Goal: Task Accomplishment & Management: Complete application form

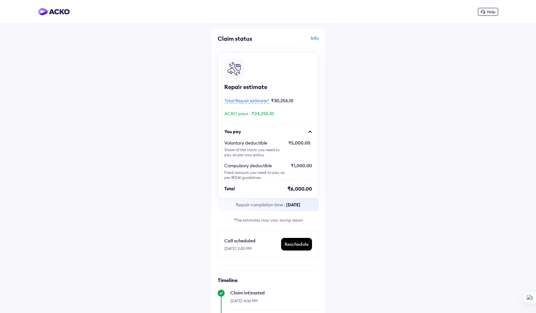
click at [246, 100] on span "Total Repair estimate*" at bounding box center [246, 101] width 45 height 6
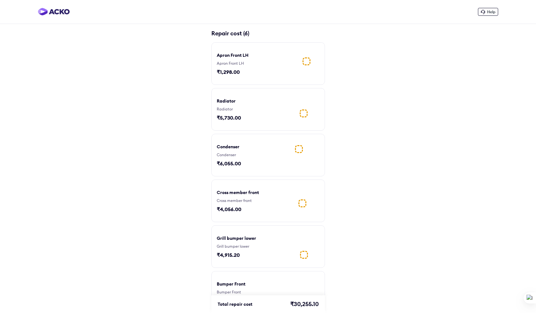
click at [298, 59] on img at bounding box center [304, 53] width 32 height 11
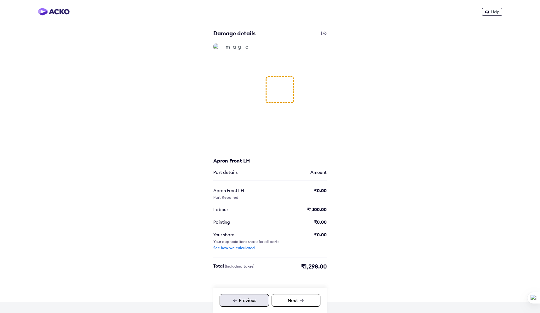
click at [296, 300] on div "Next" at bounding box center [296, 300] width 49 height 13
click at [252, 301] on div "Previous" at bounding box center [244, 300] width 49 height 13
click at [291, 300] on div "Next" at bounding box center [296, 300] width 49 height 13
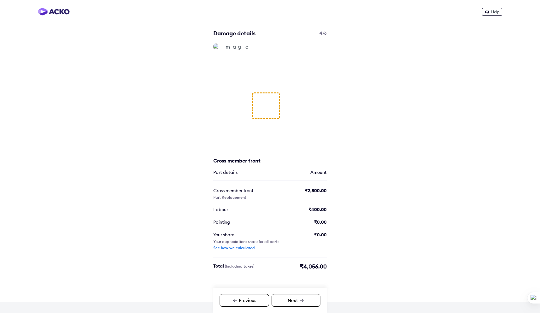
click at [291, 300] on div "Next" at bounding box center [296, 300] width 49 height 13
click at [247, 298] on div "Previous" at bounding box center [244, 300] width 49 height 13
click at [280, 299] on div "Next" at bounding box center [296, 300] width 49 height 13
click at [289, 299] on div "Next" at bounding box center [296, 300] width 49 height 13
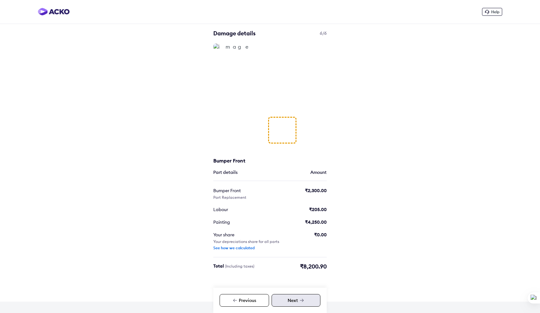
click at [298, 298] on div "Next" at bounding box center [296, 300] width 49 height 13
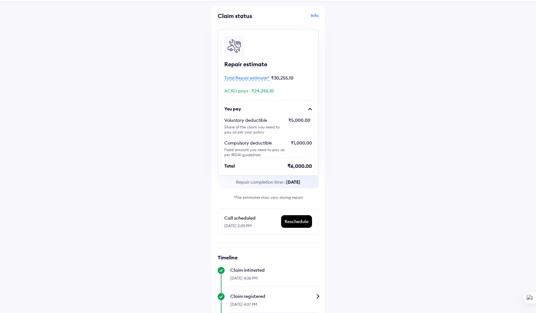
scroll to position [27, 0]
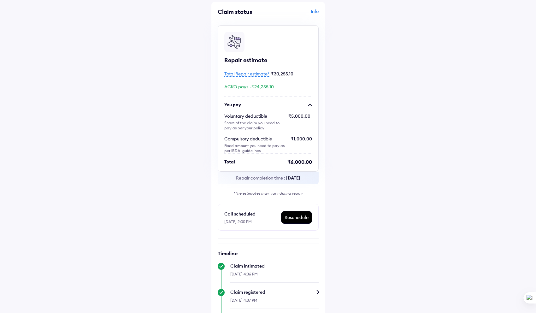
click at [233, 74] on span "Total Repair estimate*" at bounding box center [246, 74] width 45 height 6
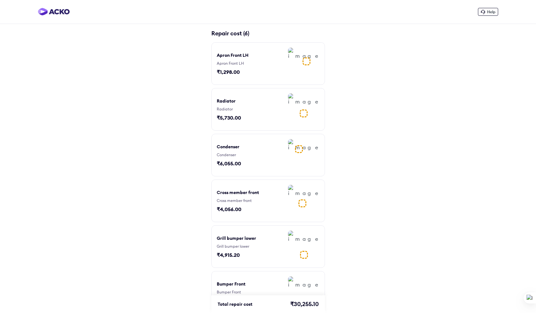
click at [60, 9] on img at bounding box center [54, 12] width 32 height 8
